Goal: Transaction & Acquisition: Purchase product/service

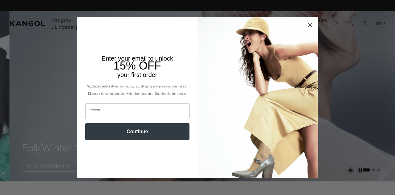
scroll to position [0, 127]
click at [309, 23] on circle "Close dialog" at bounding box center [310, 25] width 10 height 10
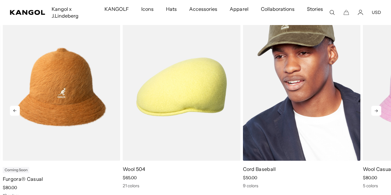
scroll to position [232, 0]
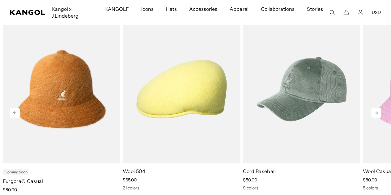
click at [379, 109] on icon at bounding box center [376, 113] width 10 height 10
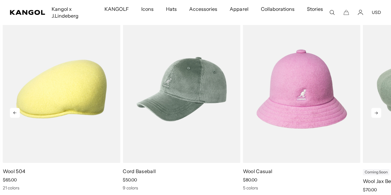
click at [379, 109] on icon at bounding box center [376, 113] width 10 height 10
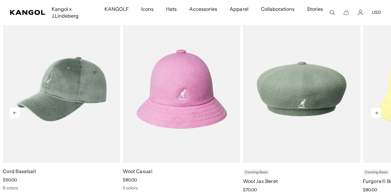
scroll to position [0, 0]
click at [379, 109] on icon at bounding box center [376, 113] width 10 height 10
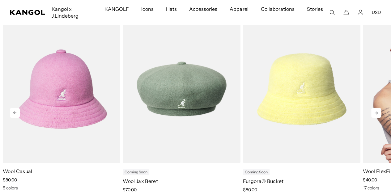
scroll to position [0, 127]
click at [377, 111] on icon at bounding box center [376, 113] width 10 height 10
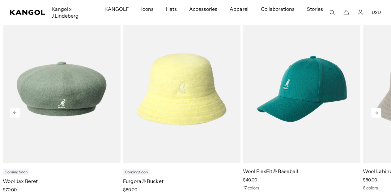
click at [377, 111] on icon at bounding box center [376, 113] width 10 height 10
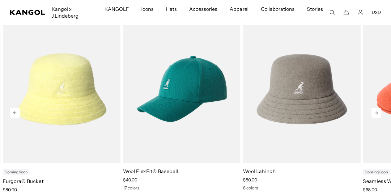
click at [377, 111] on icon at bounding box center [376, 113] width 10 height 10
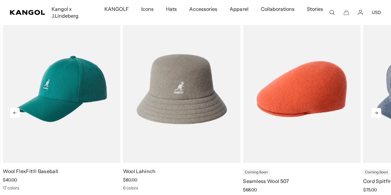
scroll to position [0, 0]
click at [377, 111] on icon at bounding box center [376, 113] width 10 height 10
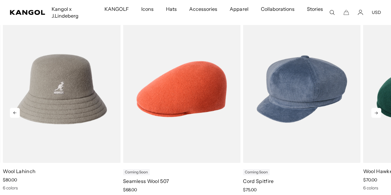
click at [377, 111] on icon at bounding box center [376, 113] width 10 height 10
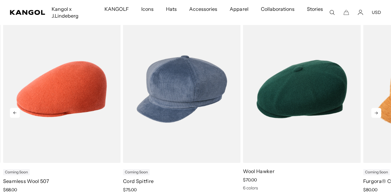
click at [377, 111] on icon at bounding box center [376, 113] width 10 height 10
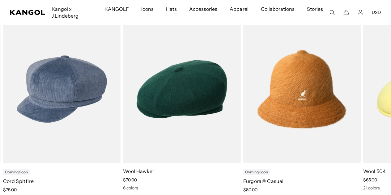
scroll to position [0, 127]
